Goal: Task Accomplishment & Management: Use online tool/utility

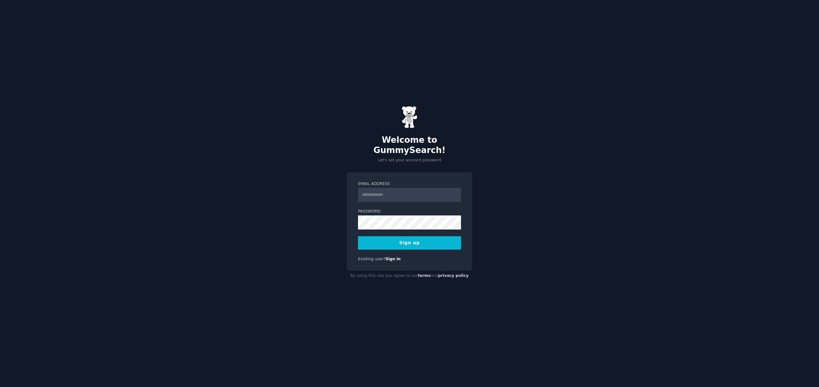
type input "*"
type input "**********"
click at [326, 214] on div "**********" at bounding box center [409, 193] width 819 height 387
click at [413, 236] on button "Sign up" at bounding box center [409, 242] width 103 height 13
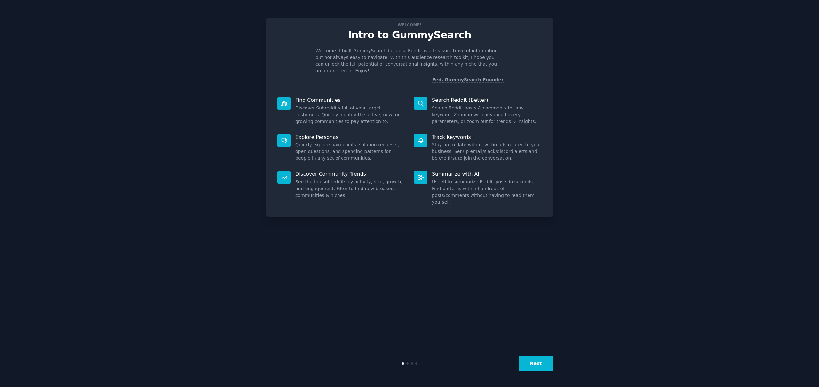
click at [282, 101] on icon at bounding box center [284, 103] width 6 height 4
click at [300, 97] on p "Find Communities" at bounding box center [350, 100] width 110 height 7
click at [541, 363] on button "Next" at bounding box center [536, 364] width 34 height 16
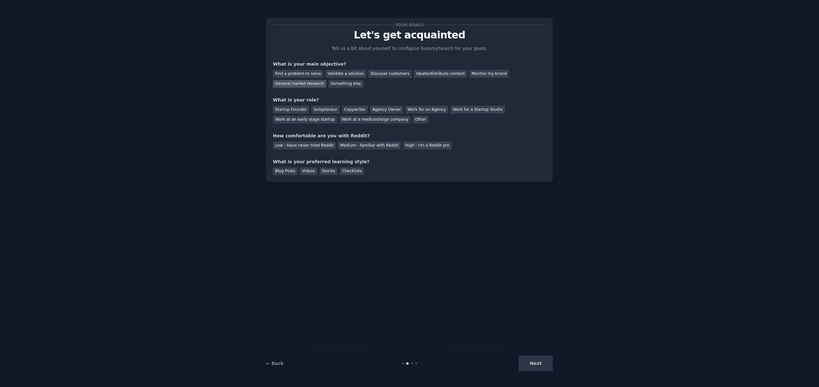
click at [303, 83] on div "General market research" at bounding box center [299, 84] width 53 height 8
click at [381, 109] on div "Agency Owner" at bounding box center [386, 110] width 33 height 8
click at [314, 144] on div "Low - Have never tried Reddit" at bounding box center [304, 145] width 63 height 8
click at [303, 171] on div "Videos" at bounding box center [309, 171] width 18 height 8
click at [292, 170] on div "Blog Posts" at bounding box center [285, 171] width 25 height 8
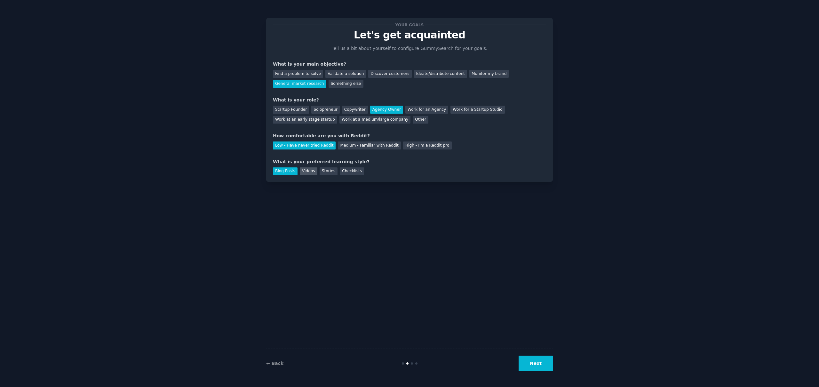
click at [305, 171] on div "Videos" at bounding box center [309, 171] width 18 height 8
click at [331, 173] on div "Stories" at bounding box center [329, 171] width 18 height 8
click at [533, 303] on div "Your goals Let's get acquainted Tell us a bit about yourself to configure Gummy…" at bounding box center [409, 193] width 287 height 369
click at [537, 366] on button "Next" at bounding box center [536, 364] width 34 height 16
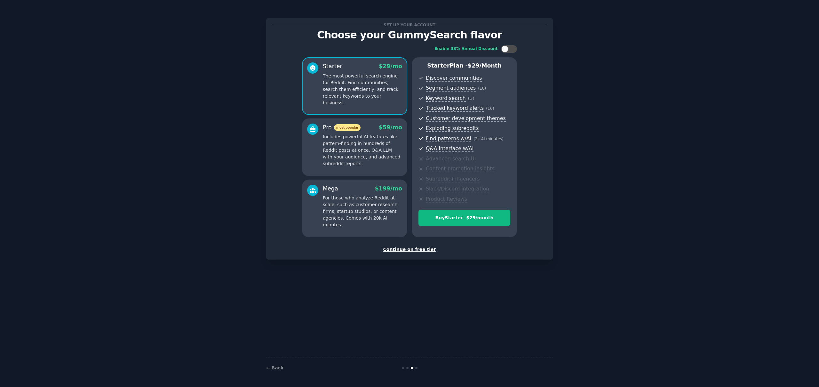
click at [419, 250] on div "Continue on free tier" at bounding box center [409, 249] width 273 height 7
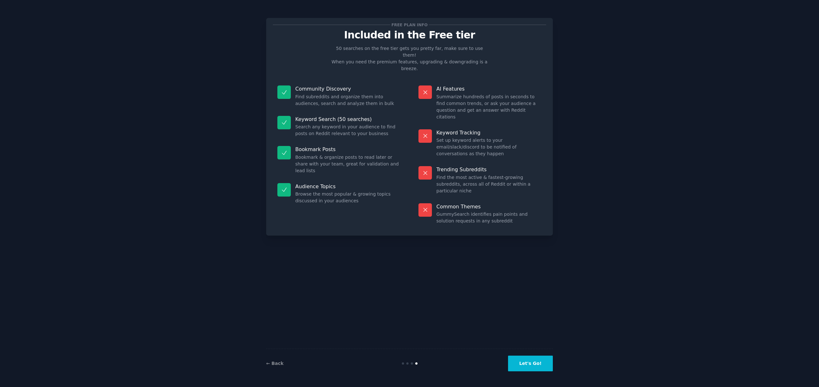
click at [542, 368] on button "Let's Go!" at bounding box center [530, 364] width 45 height 16
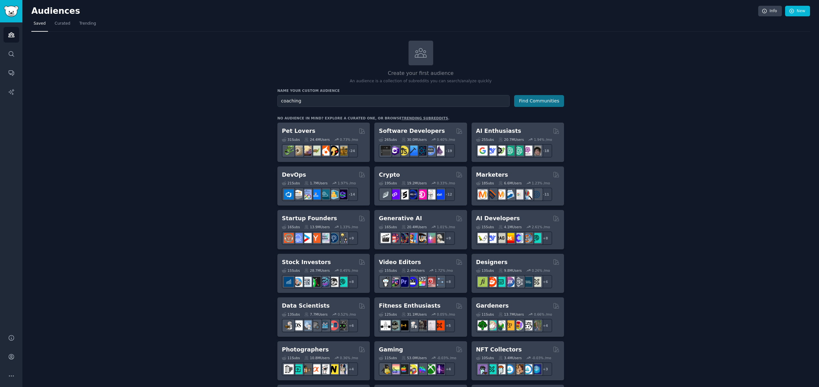
type input "coaching"
click at [528, 101] on button "Find Communities" at bounding box center [539, 101] width 50 height 12
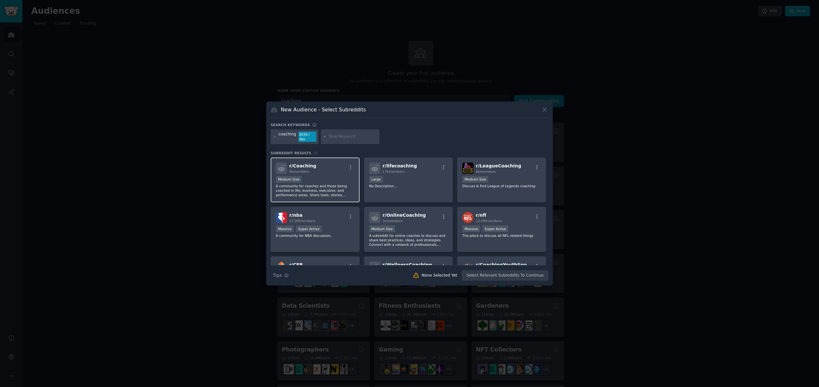
click at [328, 188] on p "A community for coaches and those being coached in life, business, executive, a…" at bounding box center [315, 190] width 79 height 13
click at [293, 178] on div "Medium Size" at bounding box center [289, 179] width 26 height 7
click at [321, 178] on div "1000 - 10,000 members Medium Size" at bounding box center [315, 180] width 79 height 8
click at [351, 166] on icon "button" at bounding box center [351, 168] width 6 height 6
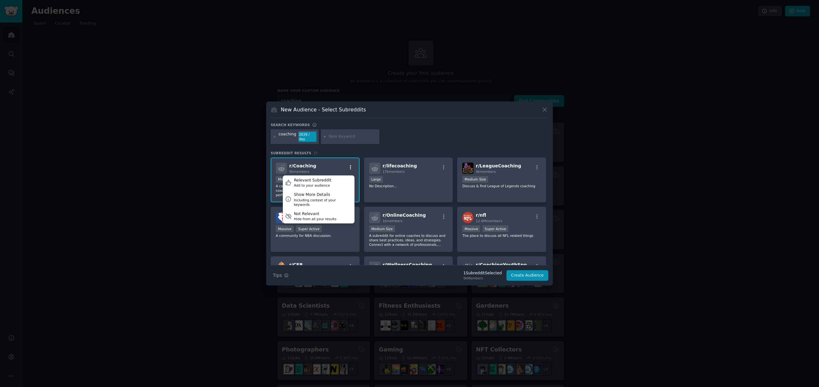
click at [351, 166] on icon "button" at bounding box center [351, 168] width 6 height 6
